Goal: Navigation & Orientation: Find specific page/section

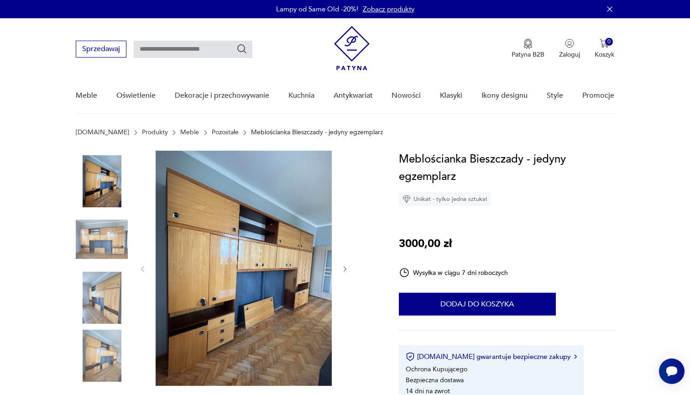
click at [212, 134] on link "Pozostałe" at bounding box center [225, 132] width 27 height 7
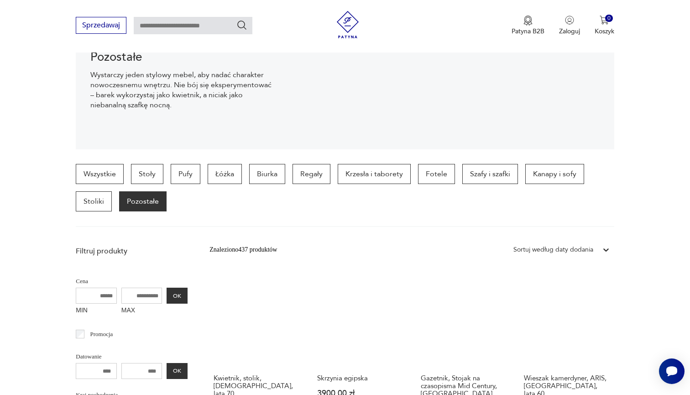
scroll to position [140, 0]
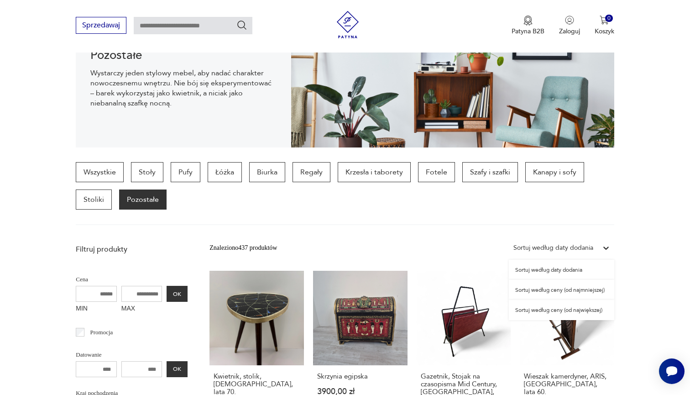
click at [605, 246] on icon at bounding box center [605, 247] width 9 height 9
click at [550, 310] on div "Sortuj według ceny (od największej)" at bounding box center [561, 310] width 105 height 20
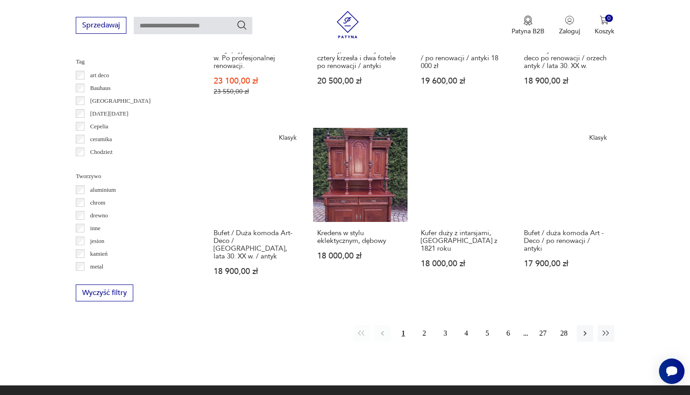
scroll to position [866, 0]
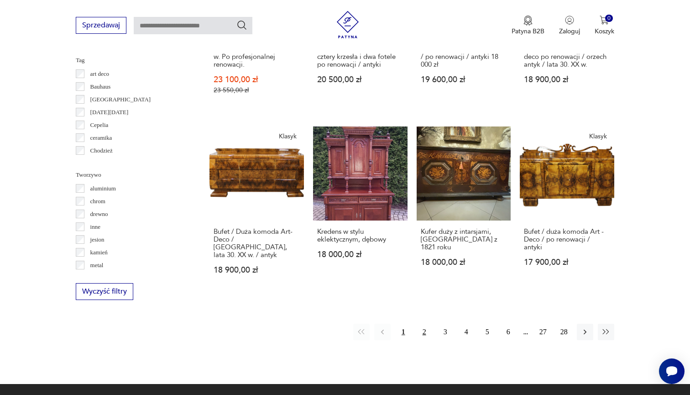
click at [423, 325] on button "2" at bounding box center [424, 332] width 16 height 16
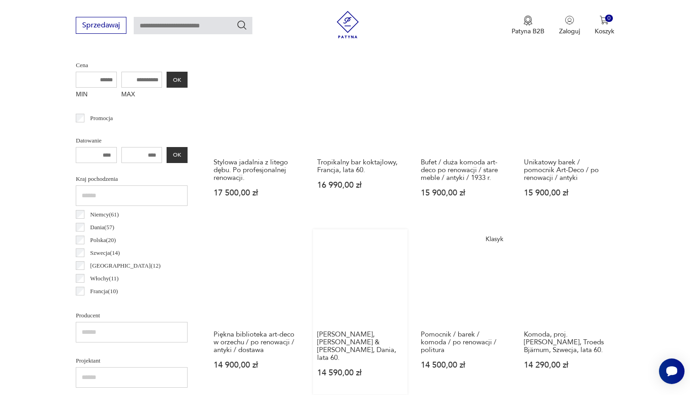
scroll to position [361, 0]
